Goal: Task Accomplishment & Management: Complete application form

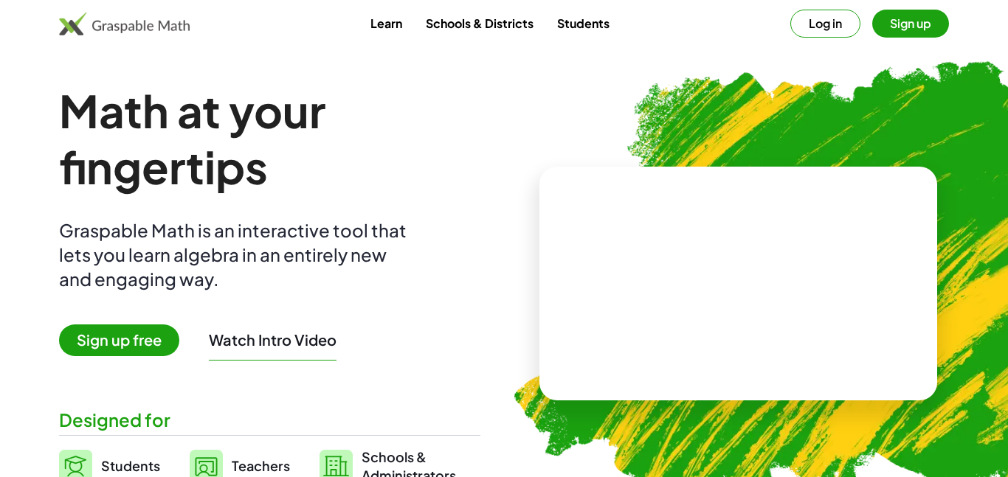
click at [857, 13] on div "Log in Sign up" at bounding box center [869, 24] width 159 height 28
click at [817, 26] on button "Log in" at bounding box center [825, 24] width 70 height 28
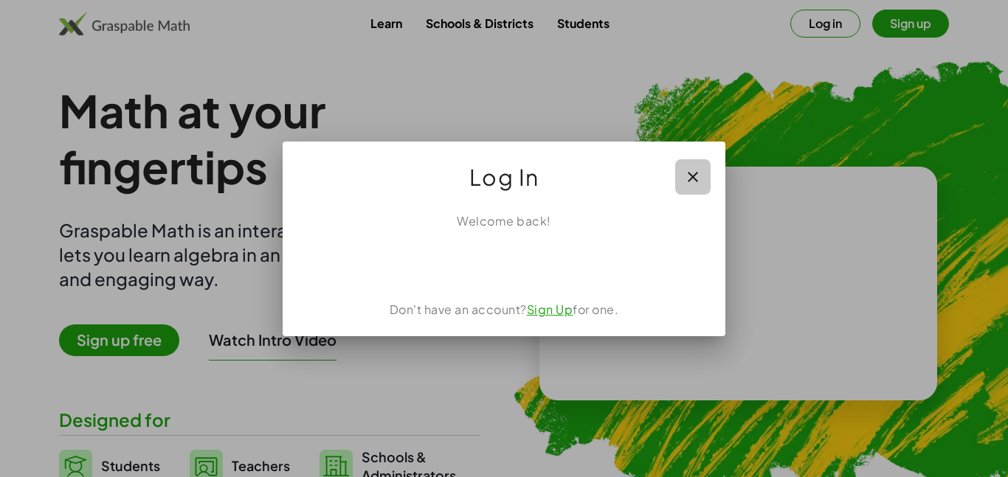
click at [687, 173] on icon "button" at bounding box center [693, 177] width 18 height 18
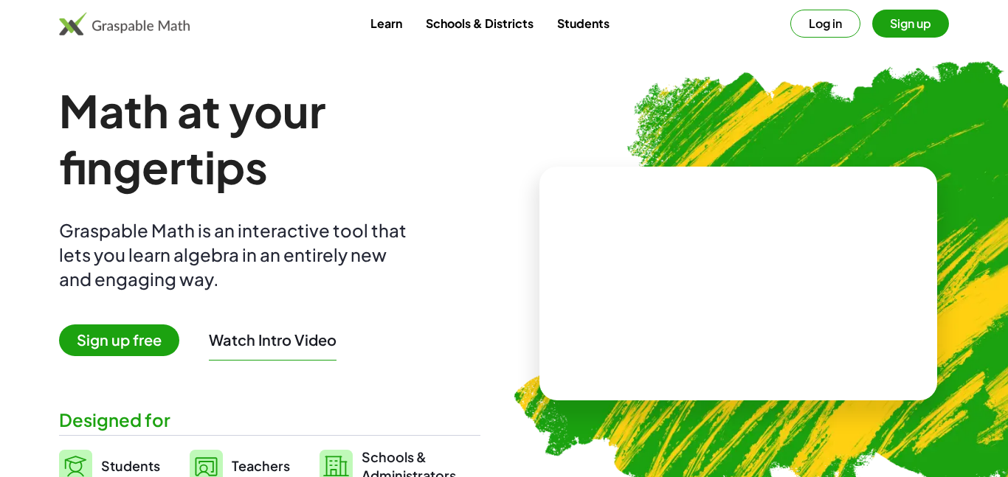
click at [891, 21] on button "Sign up" at bounding box center [910, 24] width 77 height 28
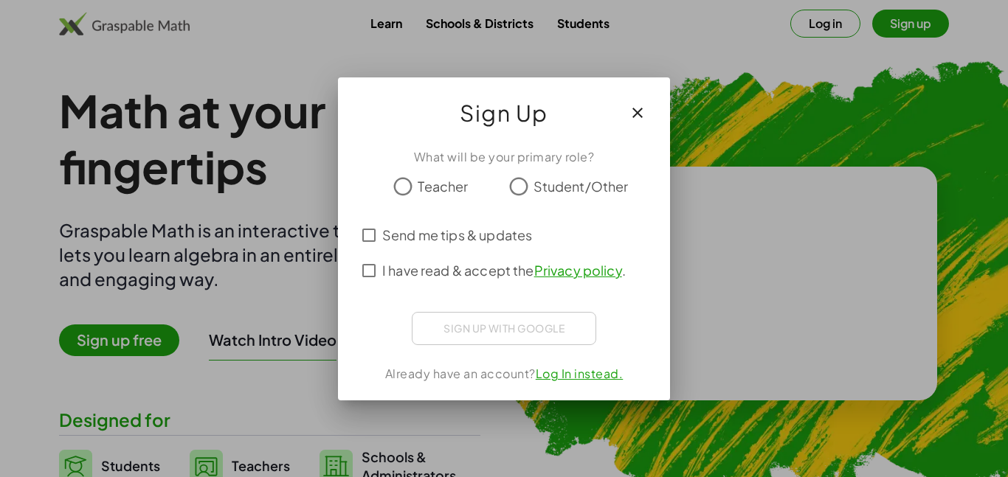
click at [457, 322] on div "Sign up with Google Sign in with Google Sign in with Google. Opens in new tab" at bounding box center [504, 328] width 184 height 33
click at [638, 108] on icon "button" at bounding box center [638, 113] width 18 height 18
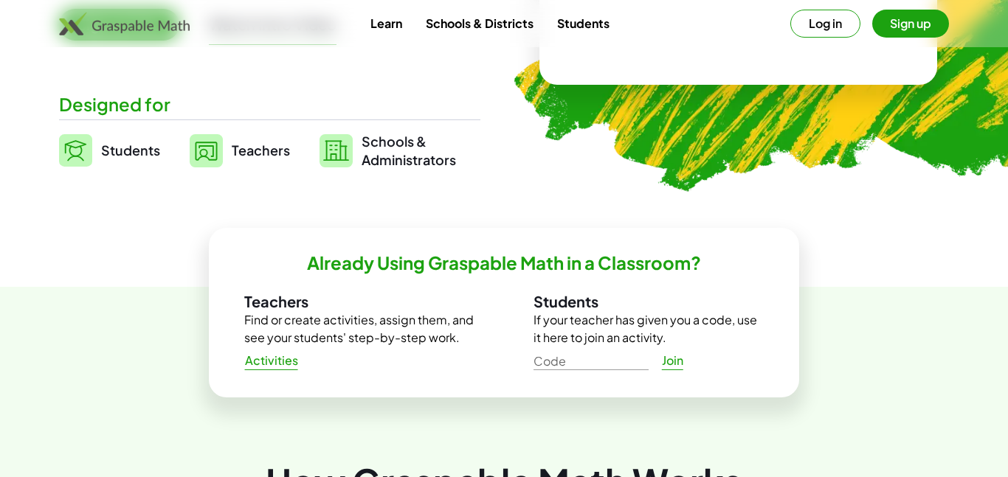
scroll to position [315, 0]
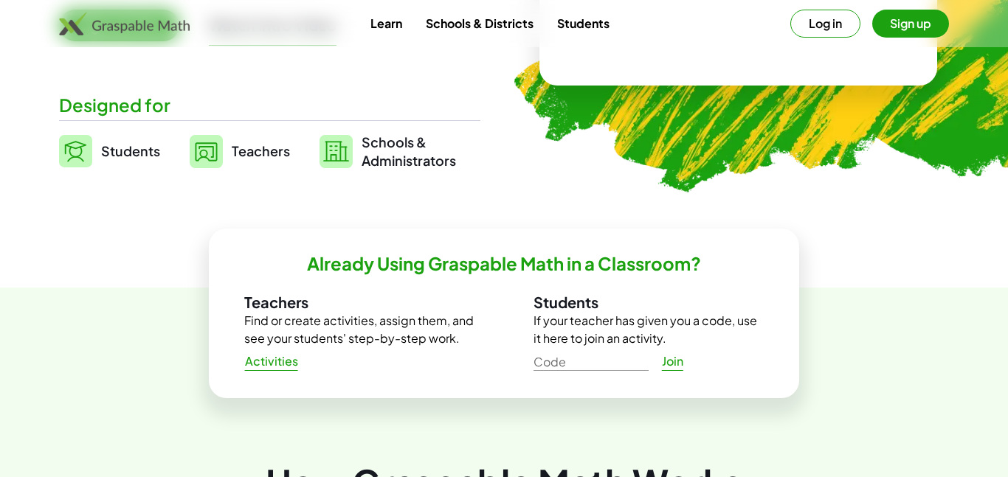
click at [201, 161] on img at bounding box center [206, 151] width 33 height 33
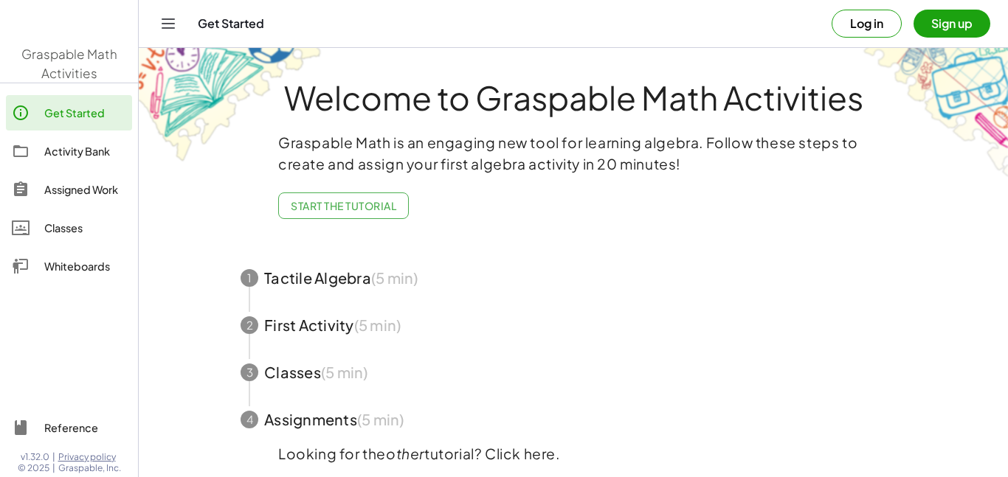
click at [215, 167] on div "Welcome to Graspable Math Activities Graspable Math is an engaging new tool for…" at bounding box center [573, 289] width 738 height 482
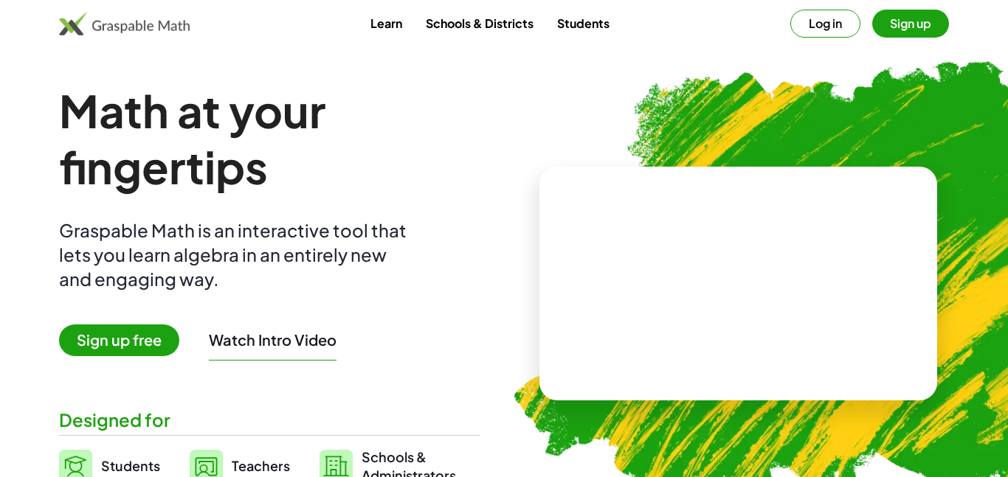
click at [840, 27] on button "Log in" at bounding box center [825, 24] width 70 height 28
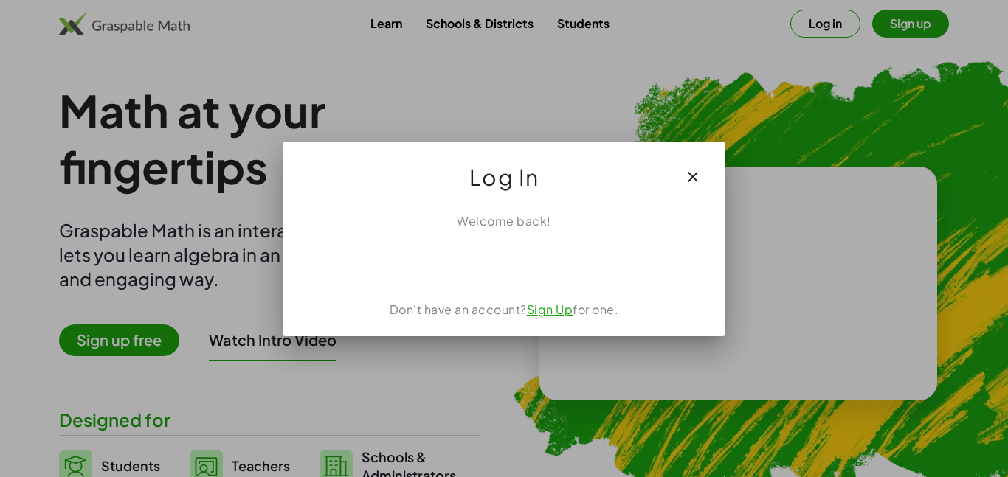
click at [704, 184] on button "button" at bounding box center [692, 176] width 35 height 35
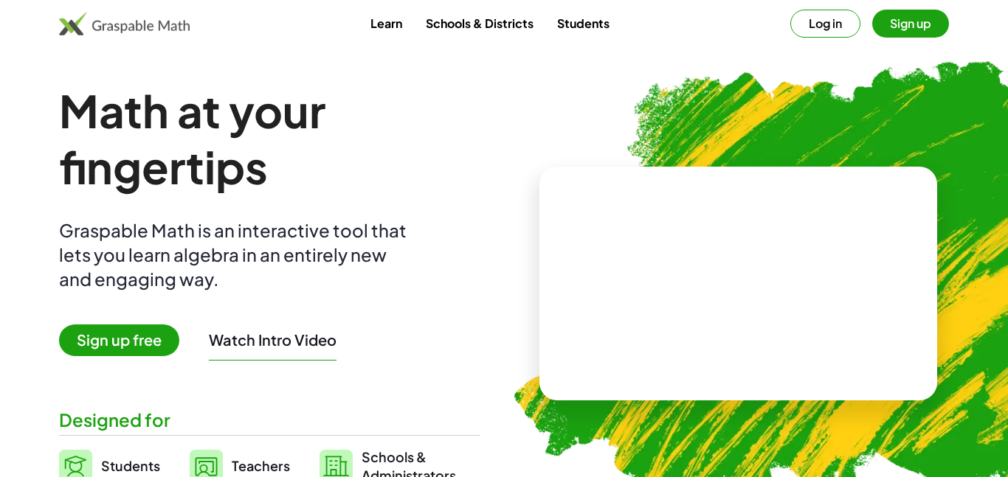
click at [832, 37] on button "Log in" at bounding box center [825, 24] width 70 height 28
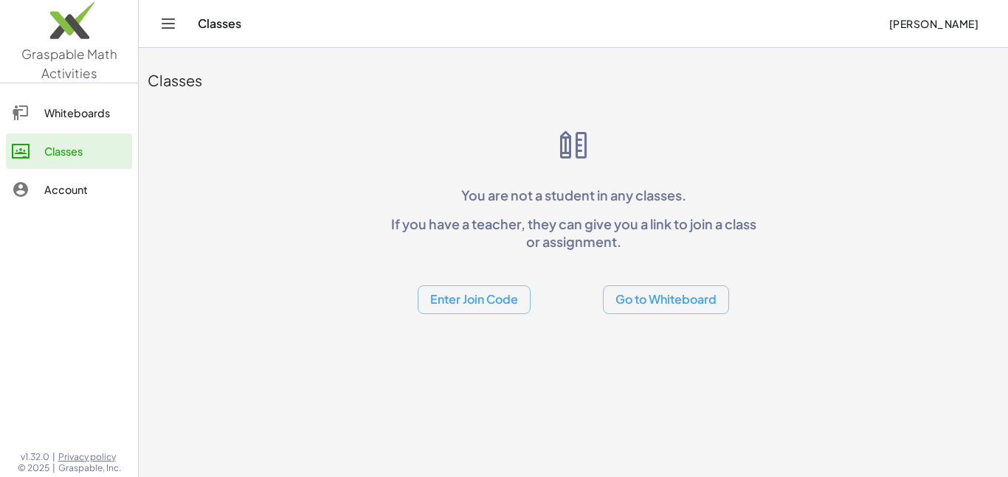
click at [487, 310] on button "Enter Join Code" at bounding box center [474, 300] width 113 height 29
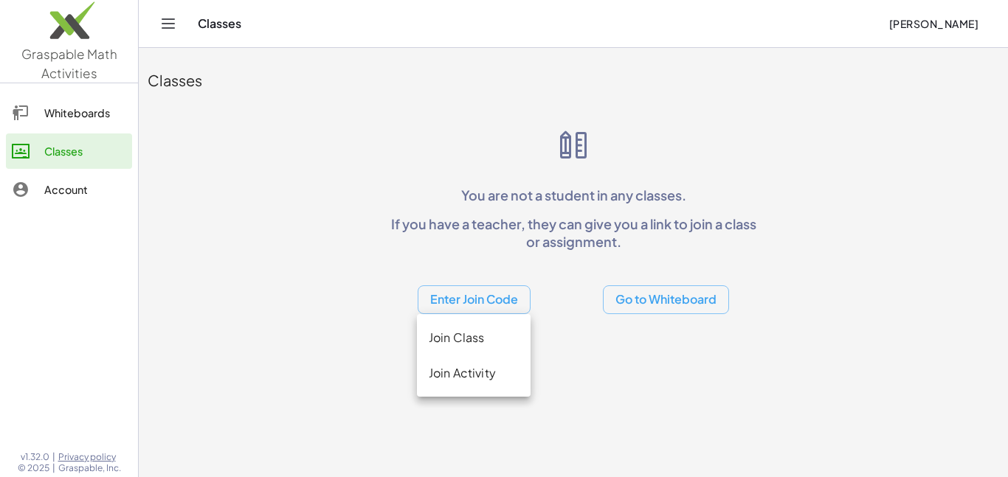
click at [509, 339] on div "Join Class" at bounding box center [474, 338] width 90 height 18
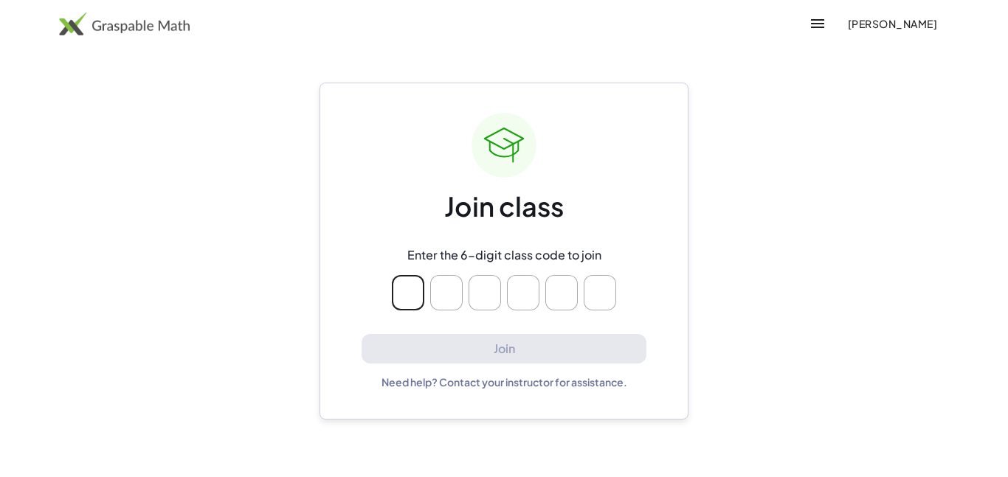
type input "*"
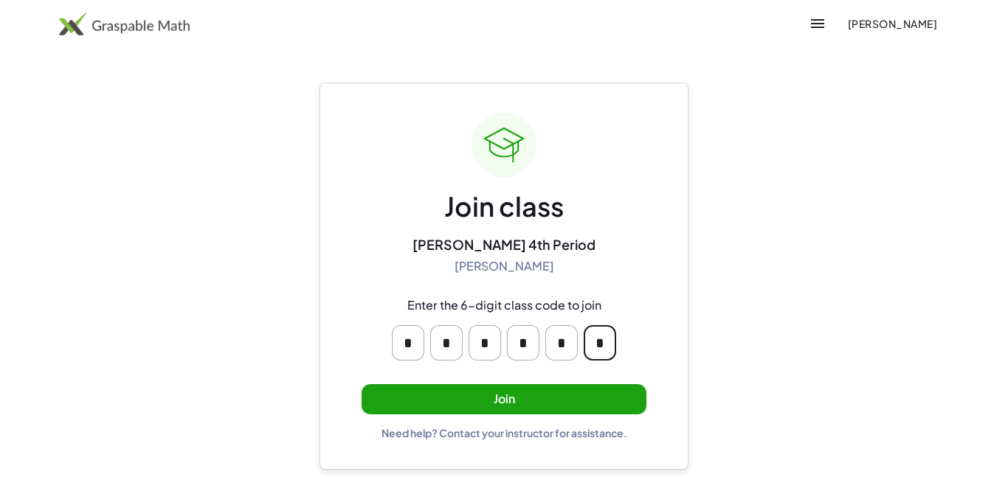
type input "*"
click at [627, 395] on button "Join" at bounding box center [504, 399] width 285 height 30
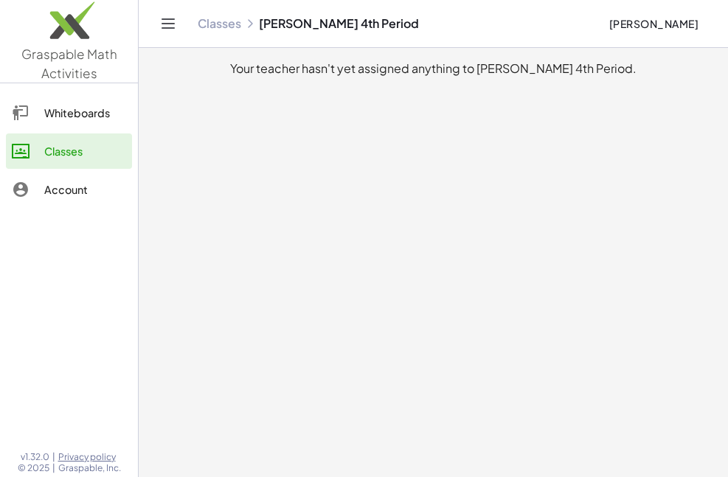
click at [676, 321] on main "Your teacher hasn't yet assigned anything to [PERSON_NAME] 4th Period." at bounding box center [434, 238] width 590 height 477
